Goal: Task Accomplishment & Management: Manage account settings

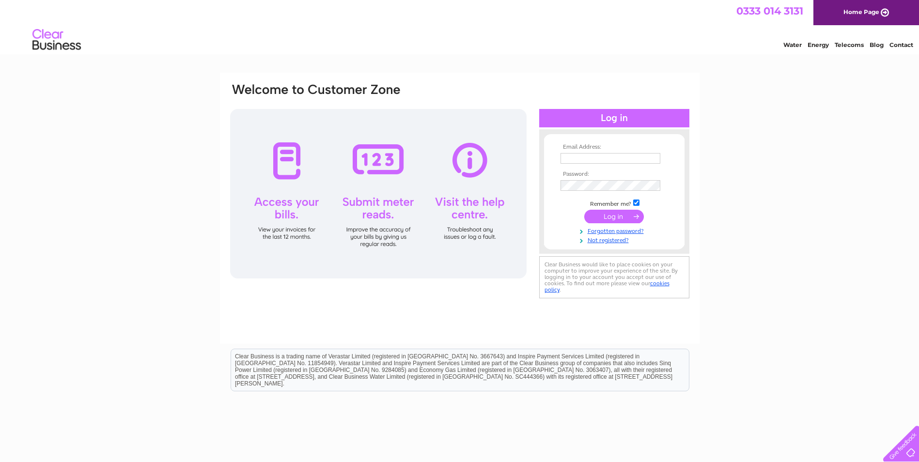
type input "[EMAIL_ADDRESS][DOMAIN_NAME]"
click at [628, 214] on input "submit" at bounding box center [615, 217] width 60 height 14
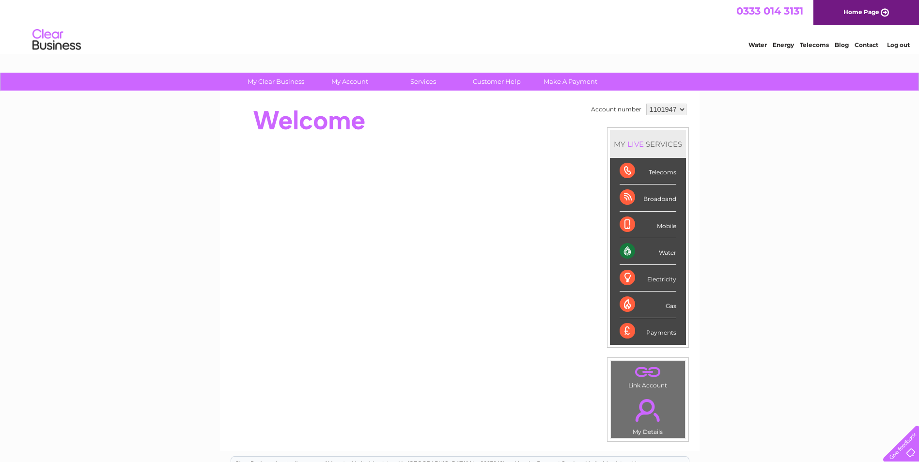
click at [662, 112] on select "1101947" at bounding box center [667, 110] width 40 height 12
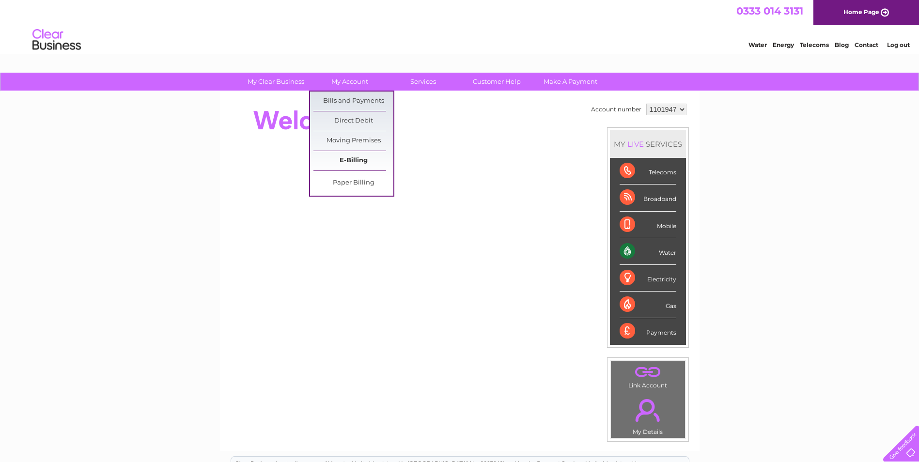
click at [369, 159] on link "E-Billing" at bounding box center [354, 160] width 80 height 19
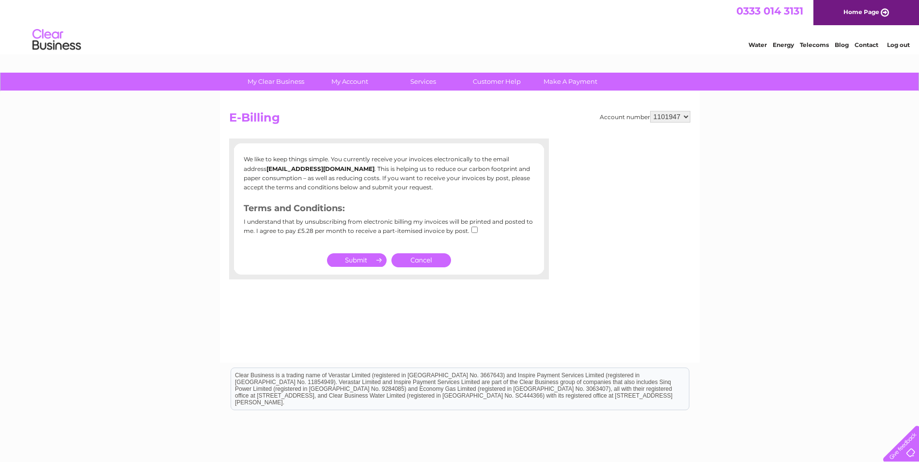
click at [358, 101] on div "Account number 1101947 E-Billing We like to keep things simple. You currently r…" at bounding box center [460, 227] width 480 height 271
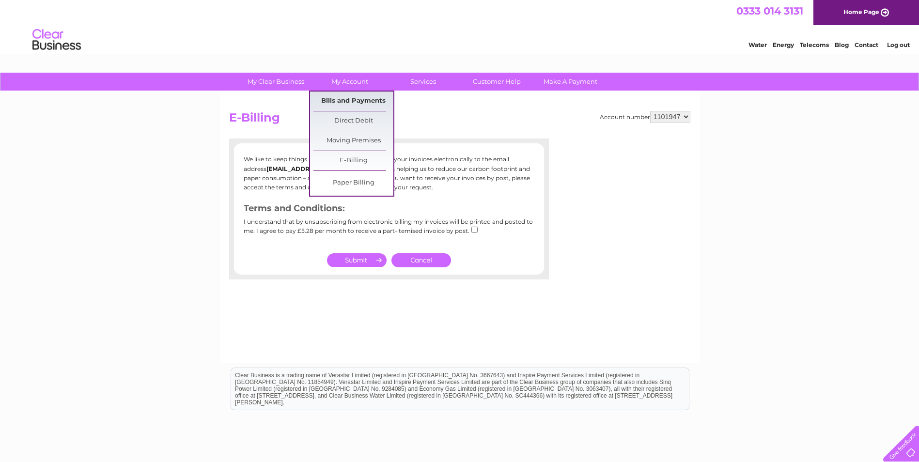
click at [370, 104] on link "Bills and Payments" at bounding box center [354, 101] width 80 height 19
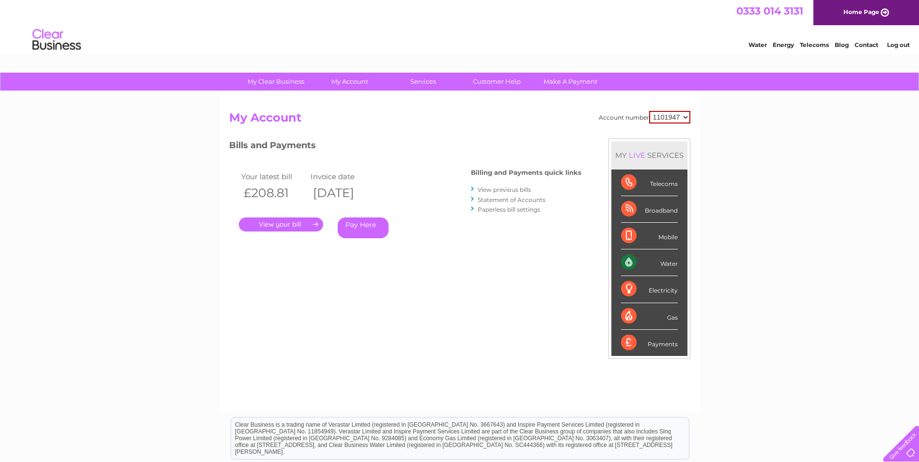
click at [288, 222] on link "." at bounding box center [281, 225] width 84 height 14
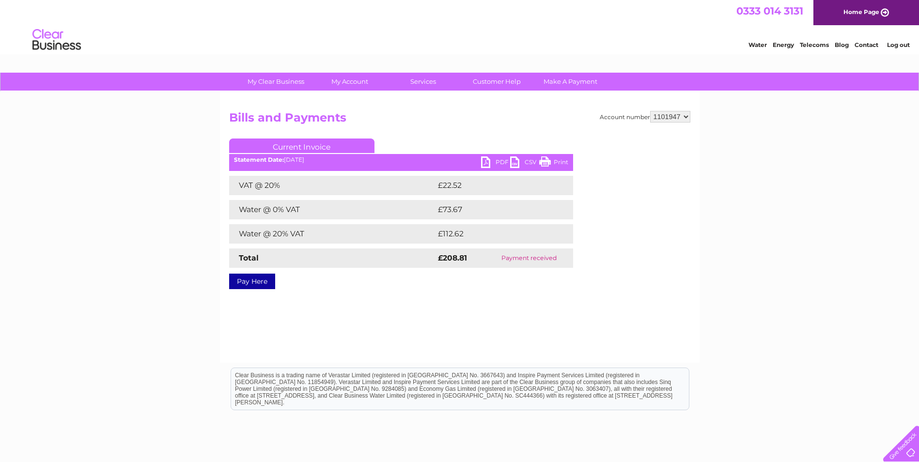
click at [493, 162] on link "PDF" at bounding box center [495, 164] width 29 height 14
